Goal: Information Seeking & Learning: Learn about a topic

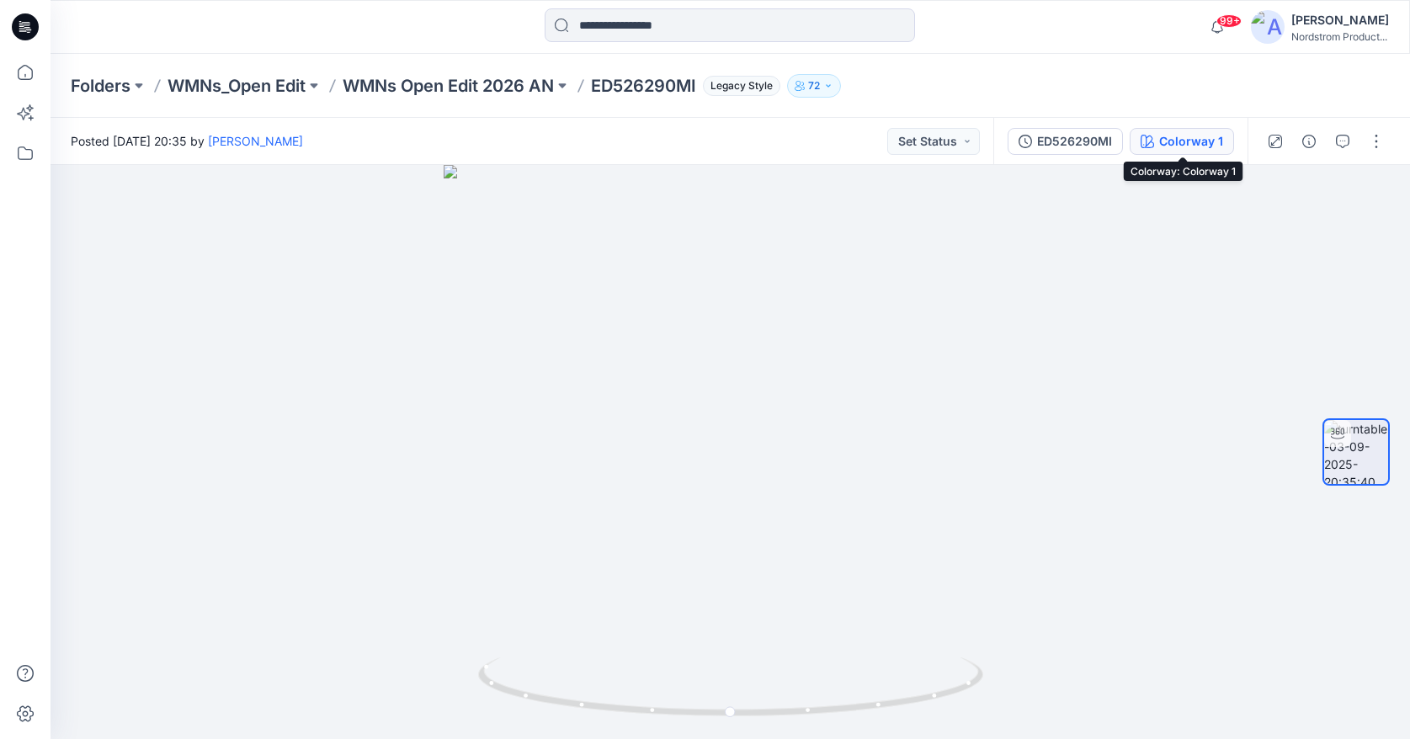
click at [1184, 144] on div "Colorway 1" at bounding box center [1191, 141] width 64 height 19
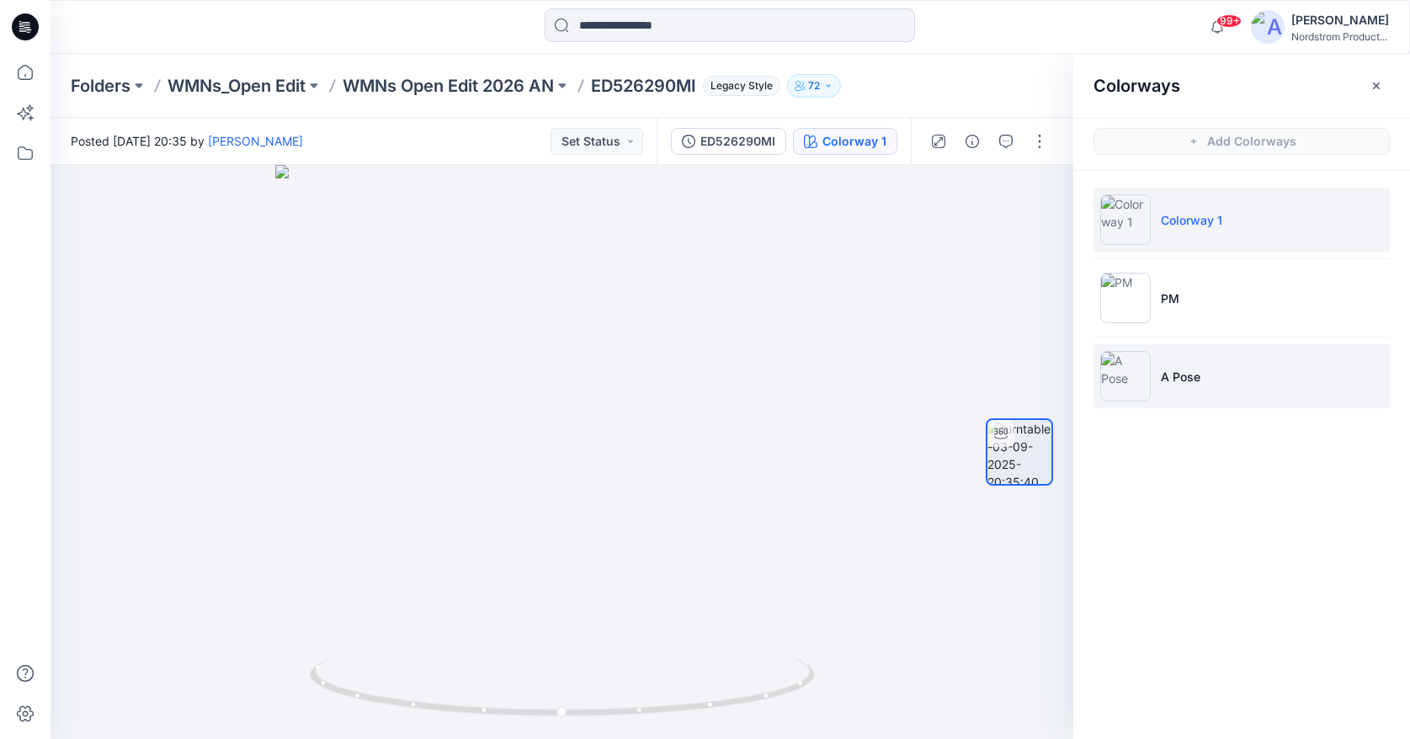
click at [1245, 374] on li "A Pose" at bounding box center [1242, 376] width 296 height 64
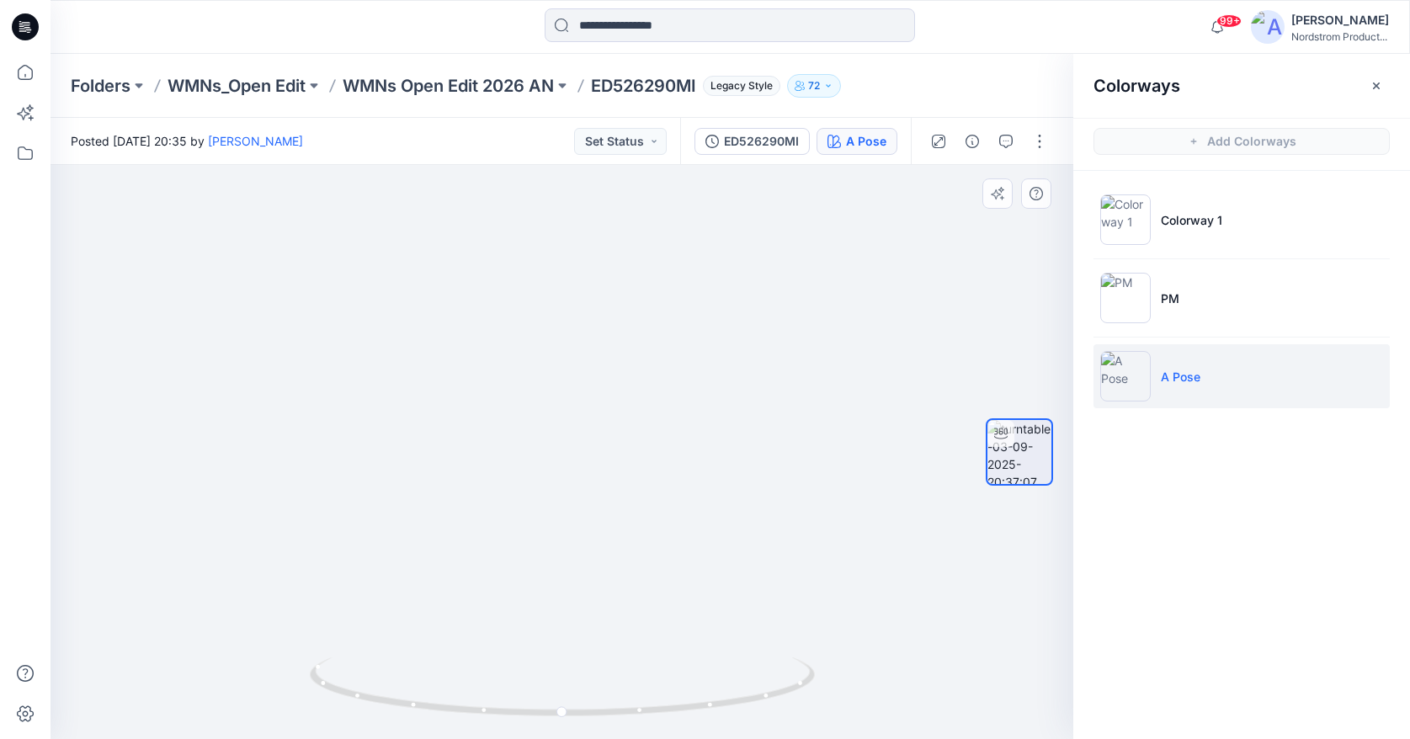
drag, startPoint x: 612, startPoint y: 548, endPoint x: 565, endPoint y: 546, distance: 47.2
click at [565, 546] on img at bounding box center [562, 385] width 836 height 707
drag, startPoint x: 581, startPoint y: 549, endPoint x: 639, endPoint y: 536, distance: 59.4
click at [639, 536] on div at bounding box center [562, 452] width 1023 height 574
drag, startPoint x: 715, startPoint y: 498, endPoint x: 624, endPoint y: 505, distance: 91.2
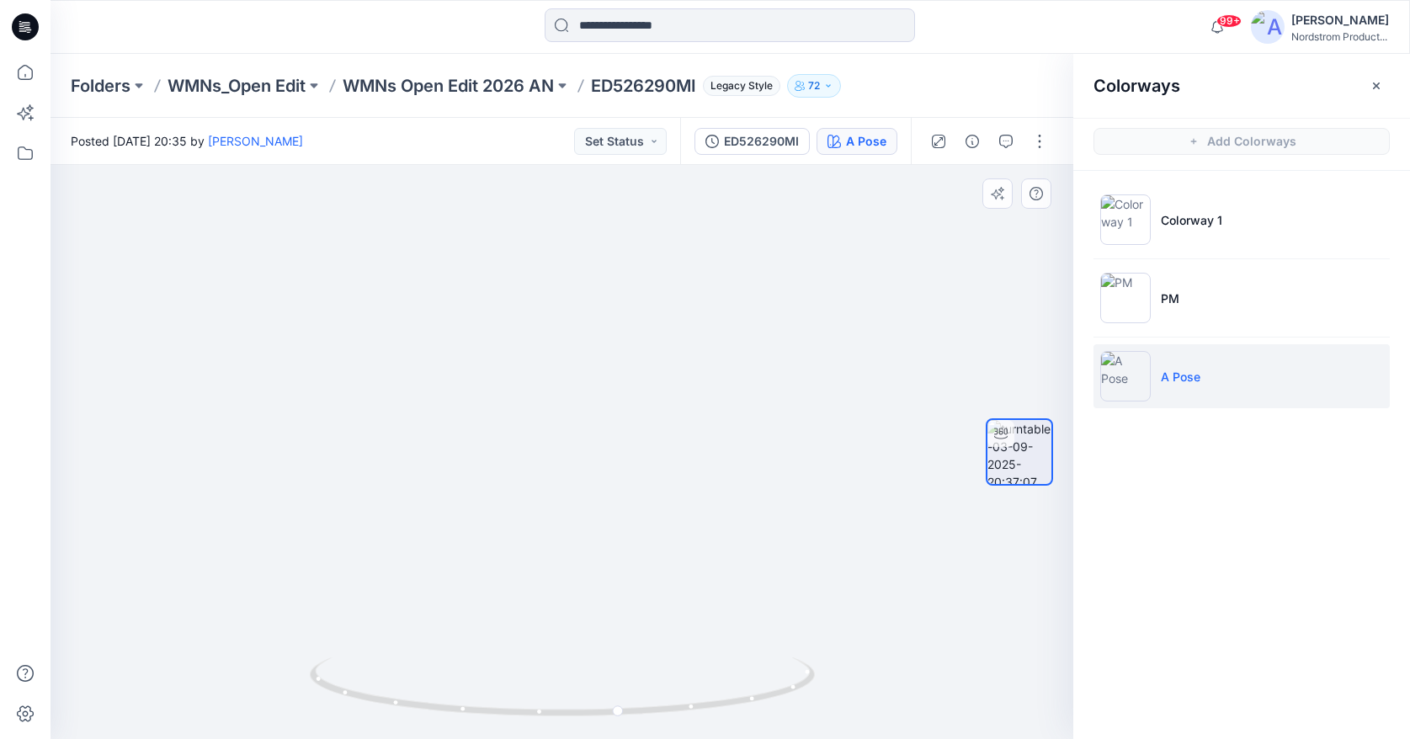
click at [624, 505] on img at bounding box center [478, 278] width 1271 height 924
drag, startPoint x: 582, startPoint y: 509, endPoint x: 356, endPoint y: 503, distance: 225.7
click at [356, 503] on div at bounding box center [562, 452] width 1023 height 574
drag, startPoint x: 602, startPoint y: 541, endPoint x: 639, endPoint y: 536, distance: 37.4
click at [639, 536] on img at bounding box center [562, 384] width 836 height 710
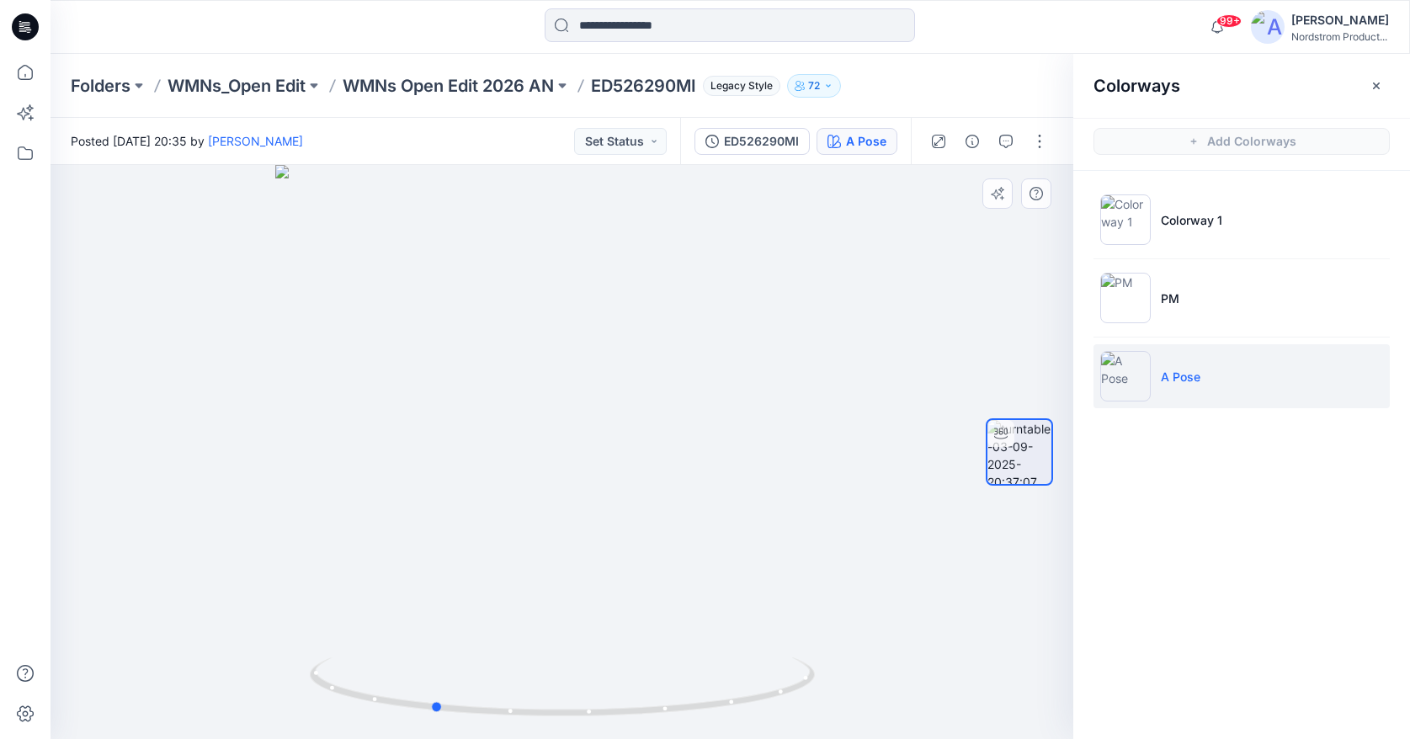
drag, startPoint x: 606, startPoint y: 550, endPoint x: 689, endPoint y: 542, distance: 82.9
click at [689, 542] on div at bounding box center [562, 452] width 1023 height 574
drag, startPoint x: 434, startPoint y: 504, endPoint x: 362, endPoint y: 505, distance: 71.6
click at [362, 505] on img at bounding box center [562, 384] width 836 height 709
drag, startPoint x: 493, startPoint y: 537, endPoint x: 675, endPoint y: 525, distance: 182.2
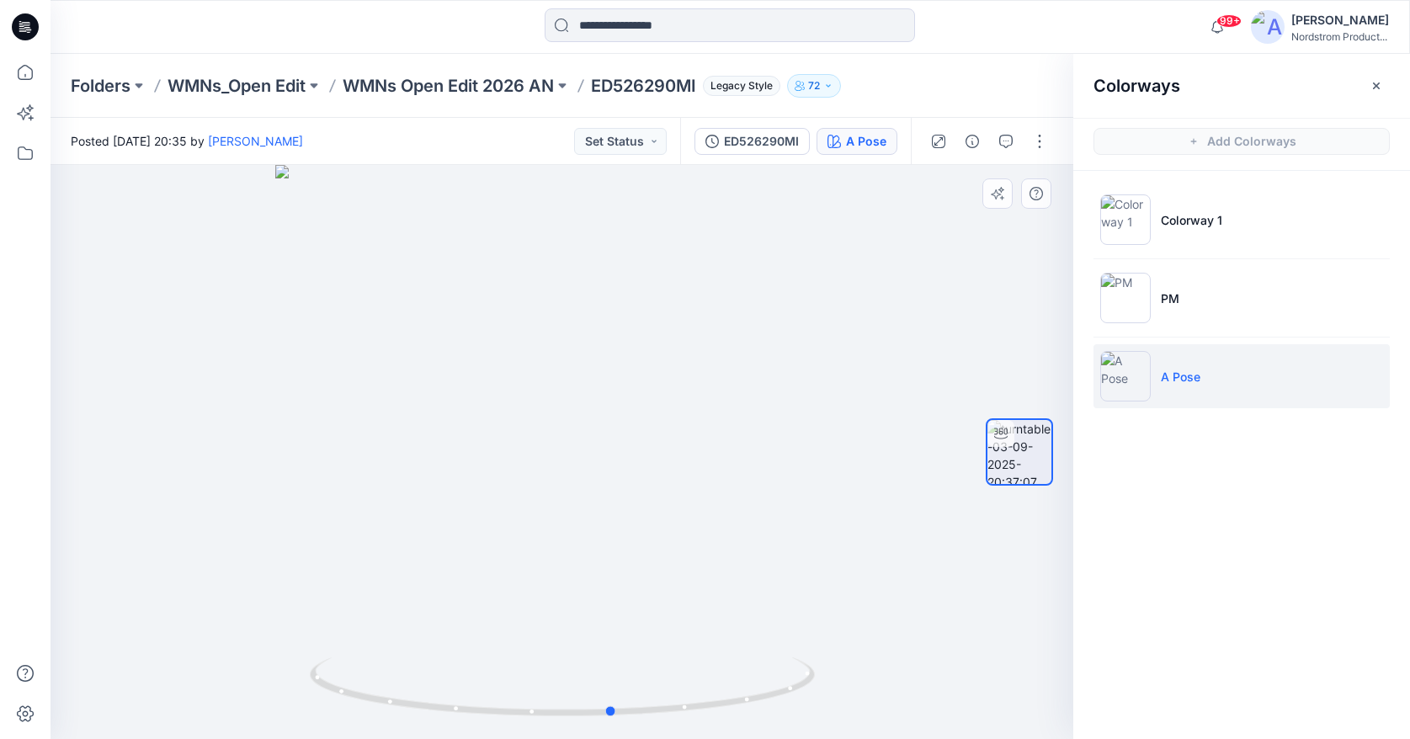
click at [675, 525] on div at bounding box center [562, 452] width 1023 height 574
click at [619, 88] on p "ED526290MI" at bounding box center [643, 86] width 105 height 24
copy p "ED526290MI"
